Goal: Transaction & Acquisition: Book appointment/travel/reservation

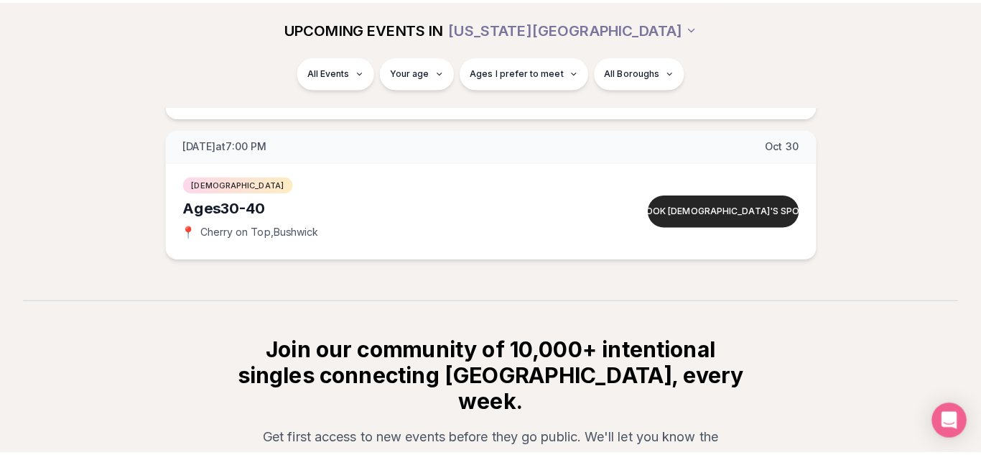
scroll to position [9354, 0]
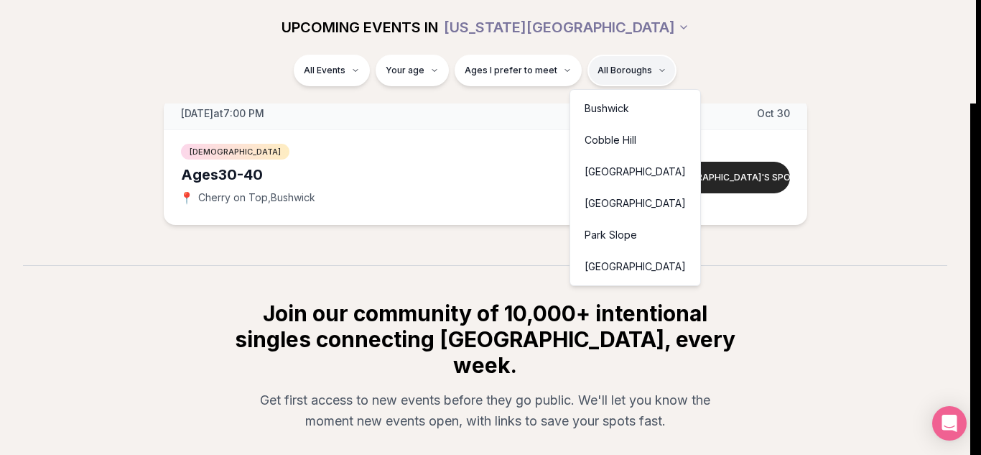
click at [604, 134] on div "Cobble Hill" at bounding box center [635, 140] width 124 height 32
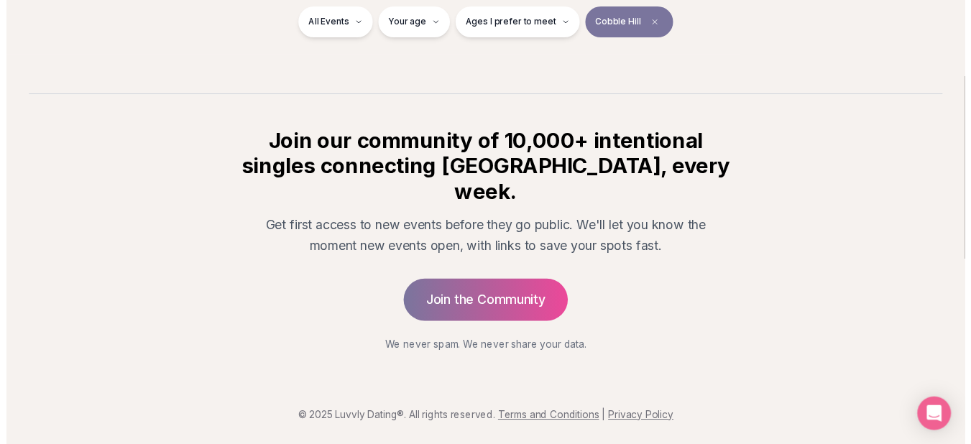
scroll to position [271, 0]
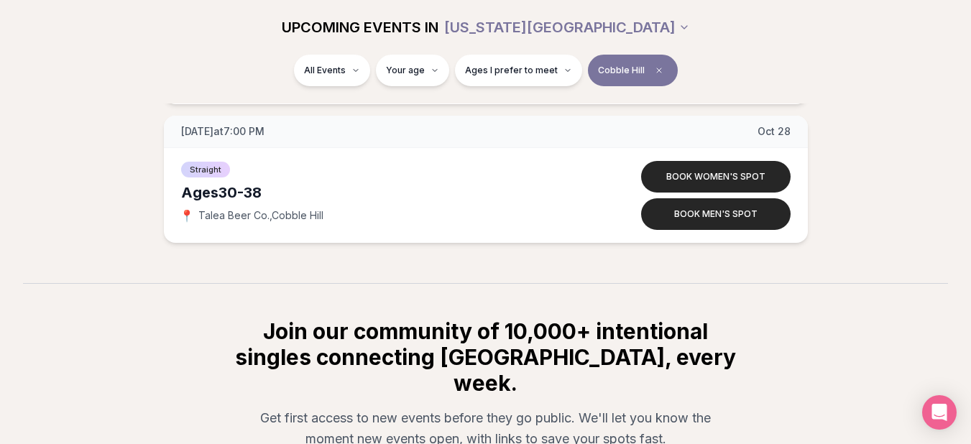
scroll to position [1162, 0]
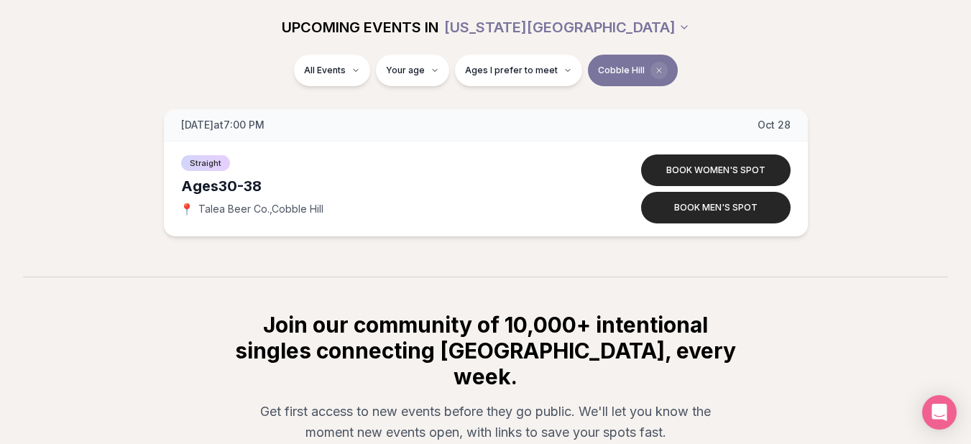
click at [655, 70] on icon "Clear borough filter" at bounding box center [659, 70] width 9 height 9
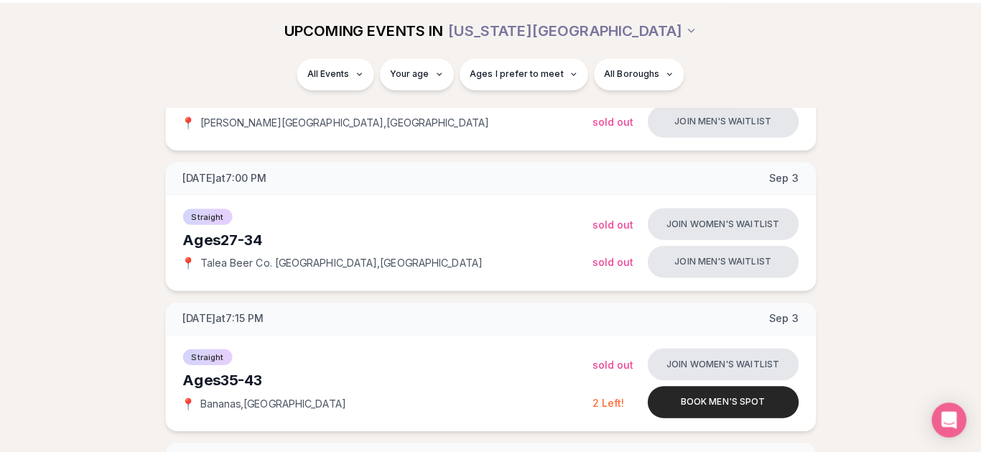
scroll to position [1162, 0]
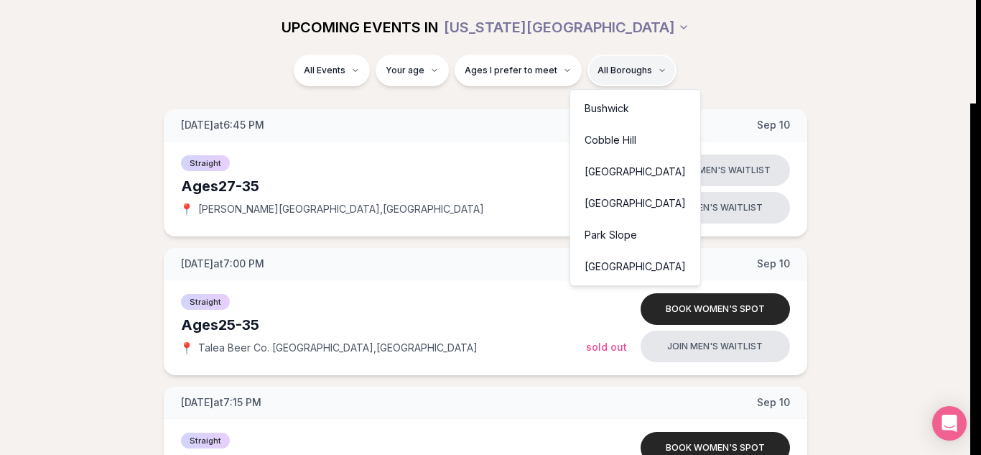
click at [597, 232] on div "Park Slope" at bounding box center [635, 235] width 124 height 32
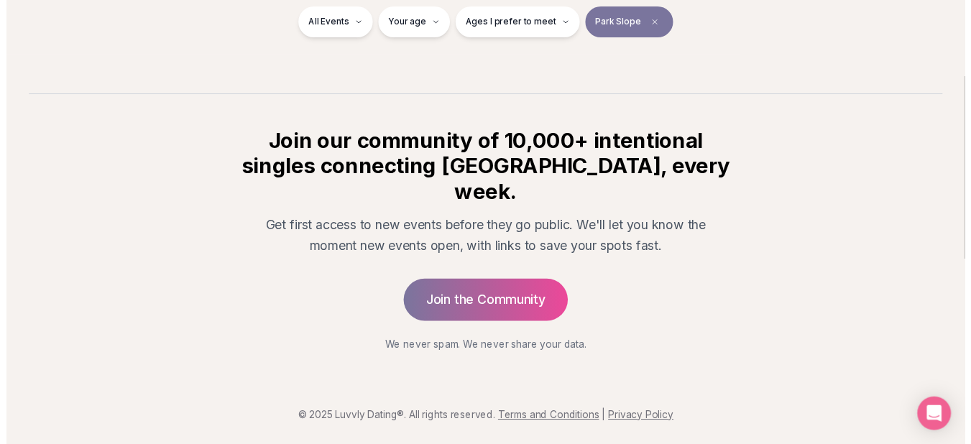
scroll to position [271, 0]
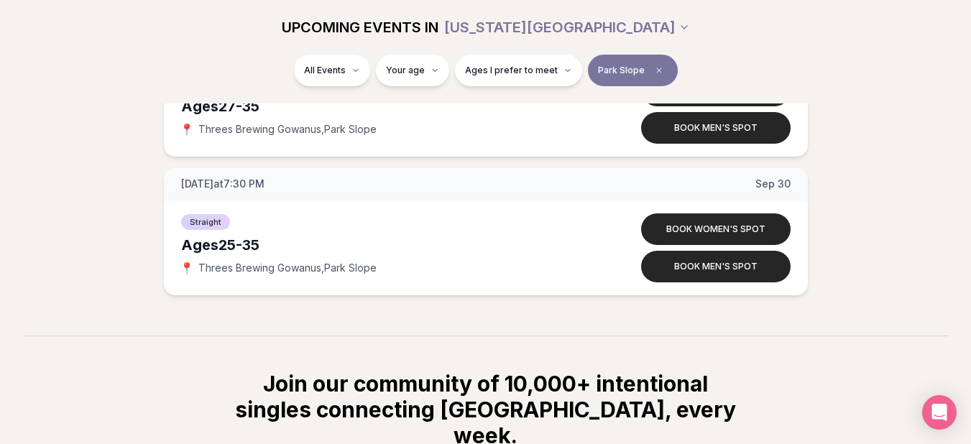
click at [634, 80] on button "Park Slope" at bounding box center [633, 71] width 90 height 32
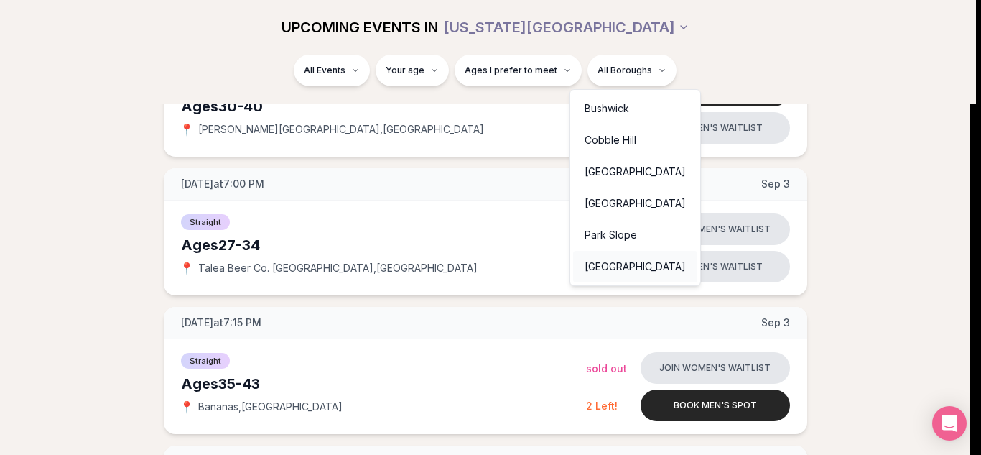
click at [581, 254] on div "[GEOGRAPHIC_DATA]" at bounding box center [635, 267] width 124 height 32
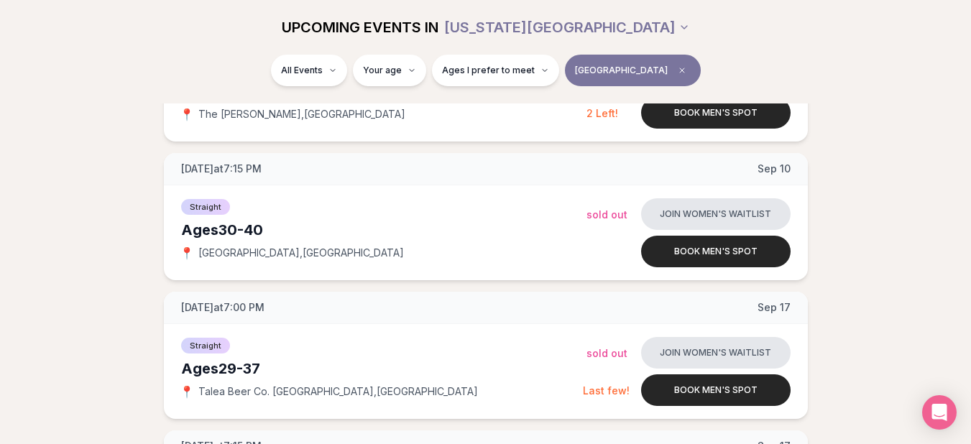
scroll to position [788, 0]
